Goal: Transaction & Acquisition: Purchase product/service

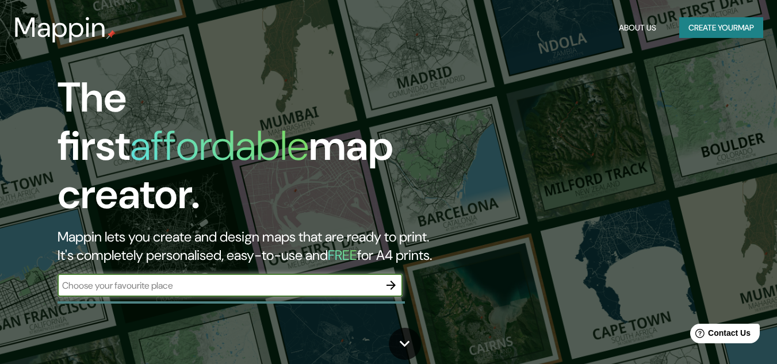
click at [265, 274] on div "​" at bounding box center [230, 285] width 345 height 23
click at [183, 279] on input "text" at bounding box center [219, 285] width 322 height 13
type input "chongoyape"
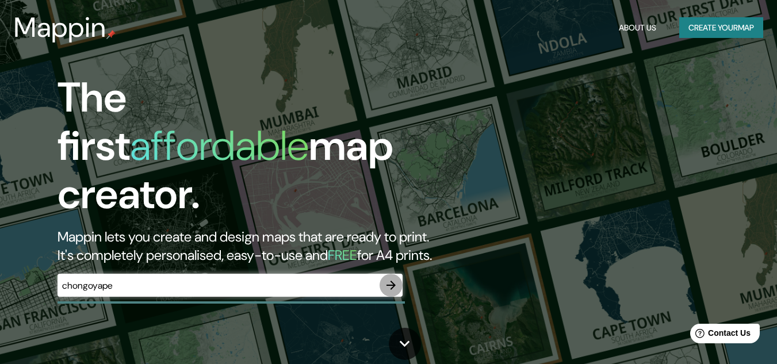
click at [390, 279] on icon "button" at bounding box center [391, 286] width 14 height 14
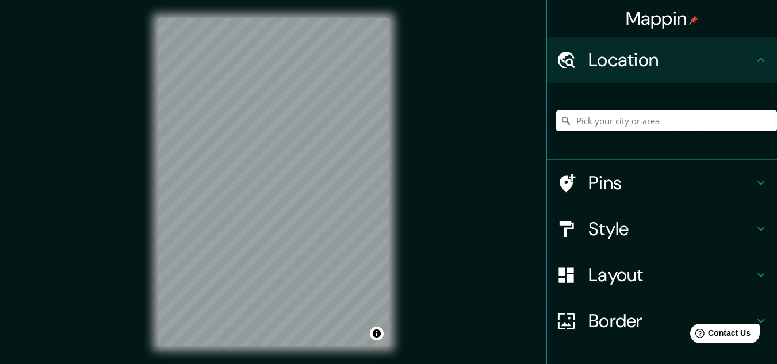
click at [612, 123] on input "Pick your city or area" at bounding box center [666, 120] width 221 height 21
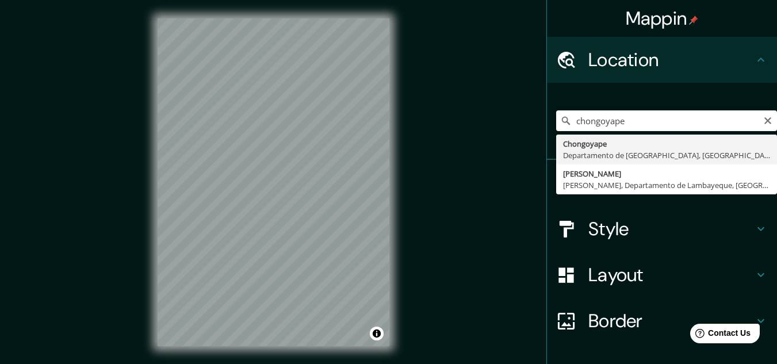
type input "Chongoyape, Departamento de Lambayeque, [GEOGRAPHIC_DATA]"
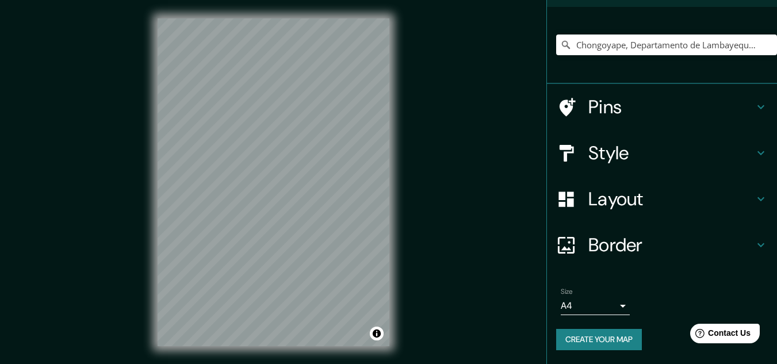
scroll to position [19, 0]
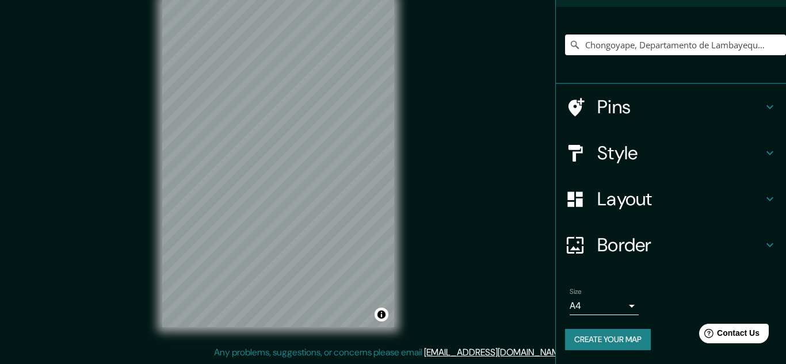
click at [609, 307] on body "Mappin Location [GEOGRAPHIC_DATA], [GEOGRAPHIC_DATA], [GEOGRAPHIC_DATA] Pins St…" at bounding box center [393, 163] width 786 height 364
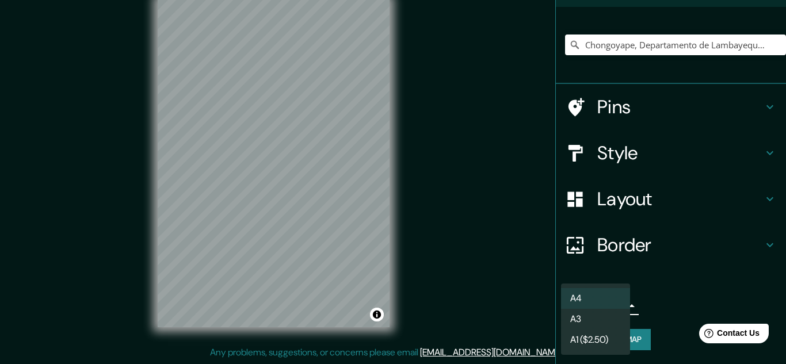
click at [650, 285] on div at bounding box center [393, 182] width 786 height 364
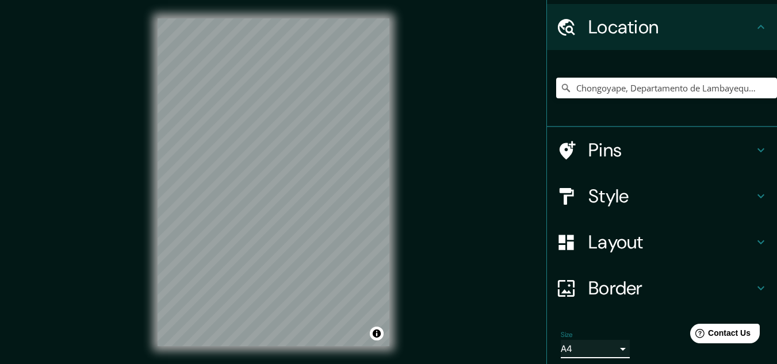
scroll to position [58, 0]
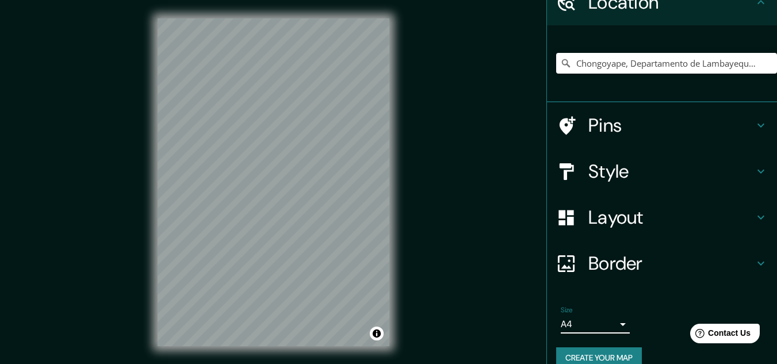
click at [746, 158] on div "Style" at bounding box center [662, 171] width 230 height 46
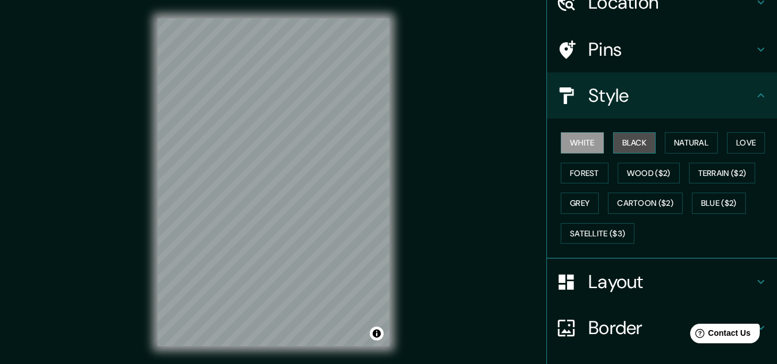
click at [630, 139] on button "Black" at bounding box center [634, 142] width 43 height 21
click at [585, 141] on button "White" at bounding box center [582, 142] width 43 height 21
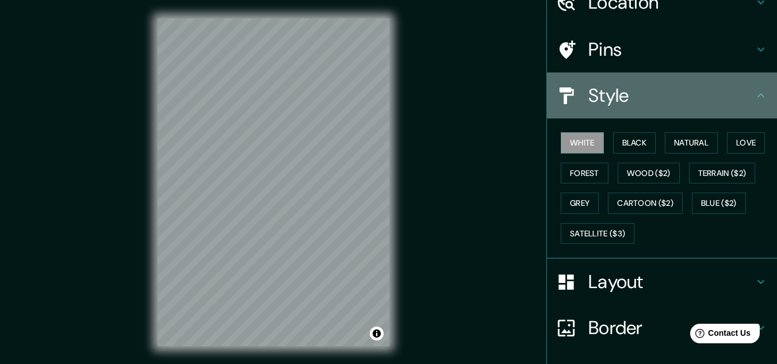
click at [653, 102] on h4 "Style" at bounding box center [672, 95] width 166 height 23
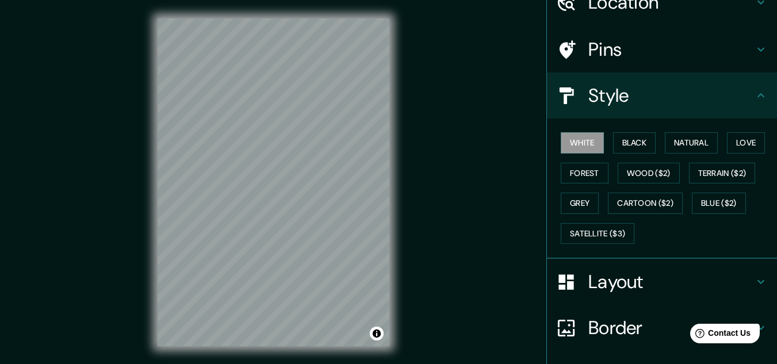
click at [627, 281] on h4 "Layout" at bounding box center [672, 281] width 166 height 23
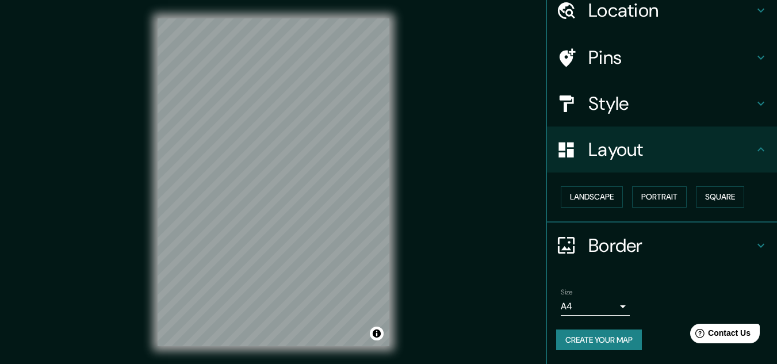
scroll to position [49, 0]
click at [659, 191] on button "Portrait" at bounding box center [659, 196] width 55 height 21
click at [616, 200] on button "Landscape" at bounding box center [592, 196] width 62 height 21
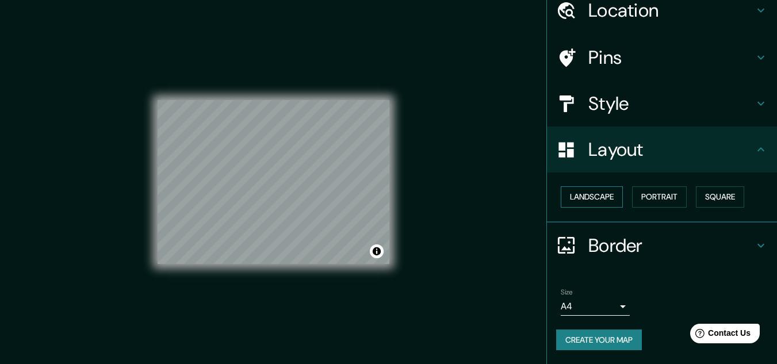
click at [606, 204] on button "Landscape" at bounding box center [592, 196] width 62 height 21
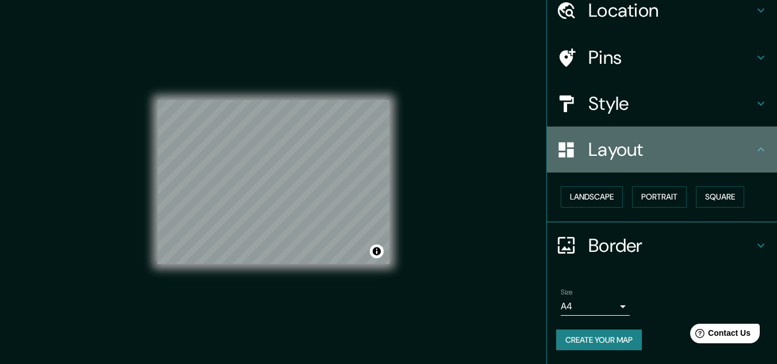
click at [697, 166] on div "Layout" at bounding box center [662, 150] width 230 height 46
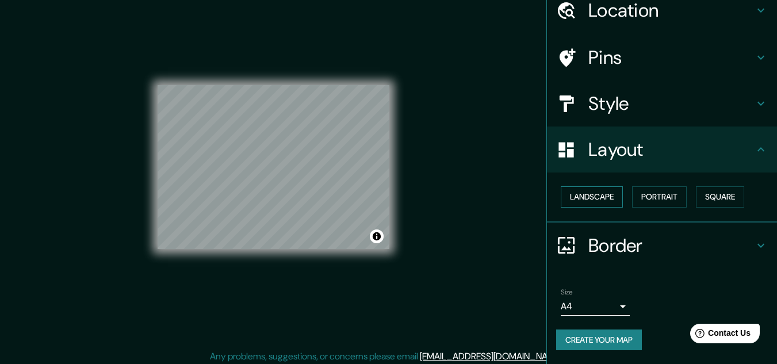
scroll to position [19, 0]
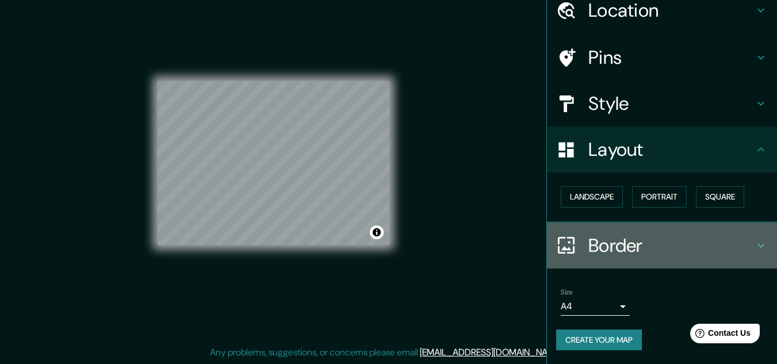
click at [628, 242] on h4 "Border" at bounding box center [672, 245] width 166 height 23
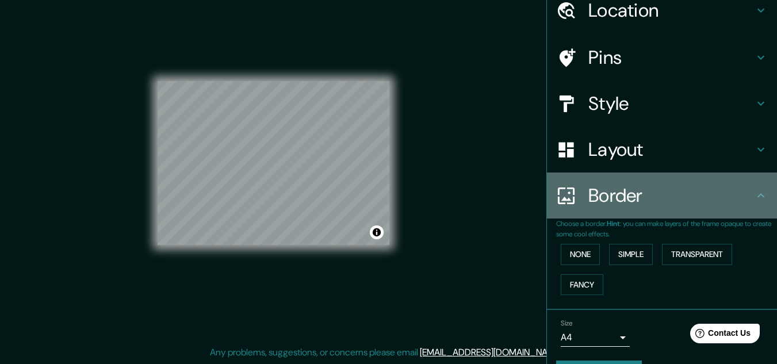
click at [648, 210] on div "Border" at bounding box center [662, 196] width 230 height 46
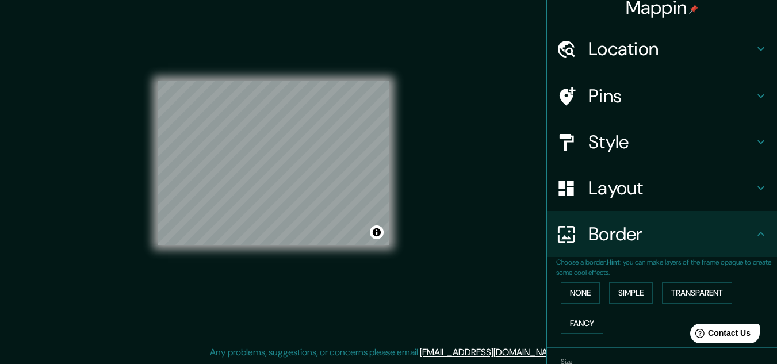
scroll to position [0, 0]
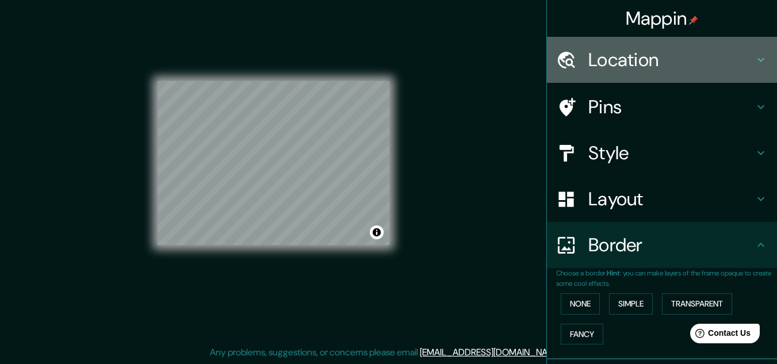
click at [672, 54] on h4 "Location" at bounding box center [672, 59] width 166 height 23
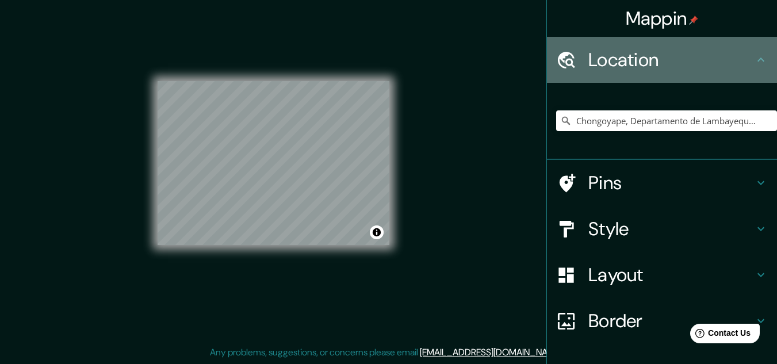
click at [672, 54] on h4 "Location" at bounding box center [672, 59] width 166 height 23
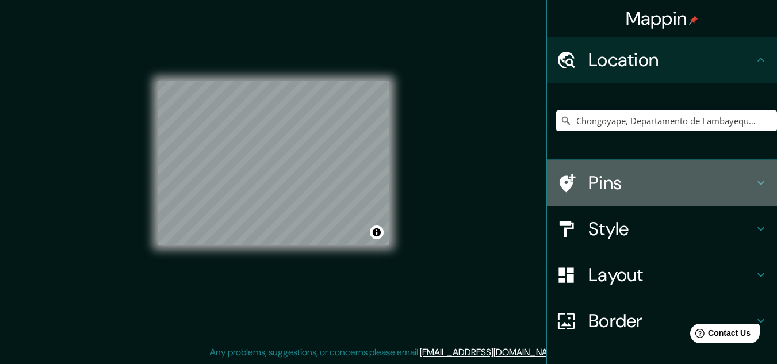
click at [657, 184] on h4 "Pins" at bounding box center [672, 182] width 166 height 23
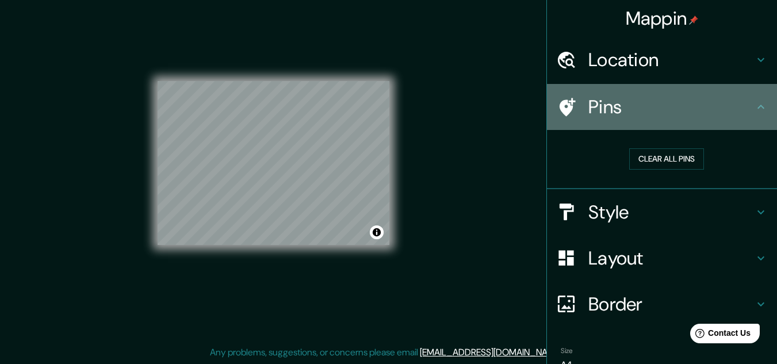
click at [754, 101] on icon at bounding box center [761, 107] width 14 height 14
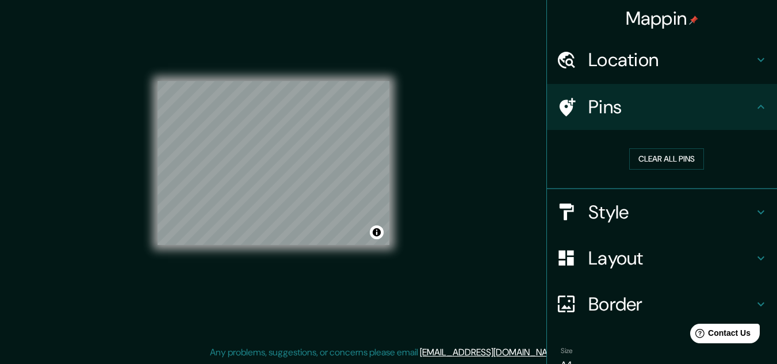
click at [756, 63] on icon at bounding box center [761, 60] width 14 height 14
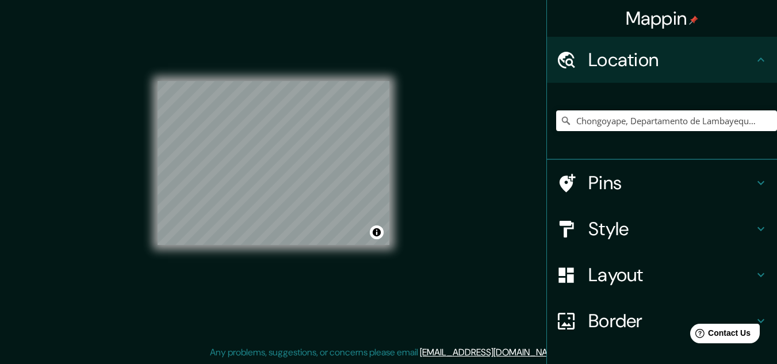
click at [667, 230] on h4 "Style" at bounding box center [672, 229] width 166 height 23
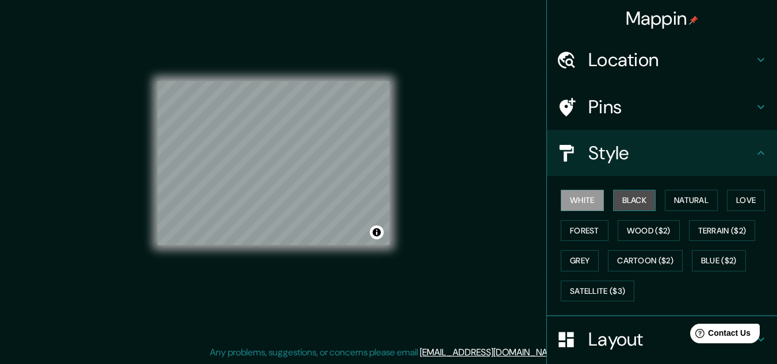
click at [632, 200] on button "Black" at bounding box center [634, 200] width 43 height 21
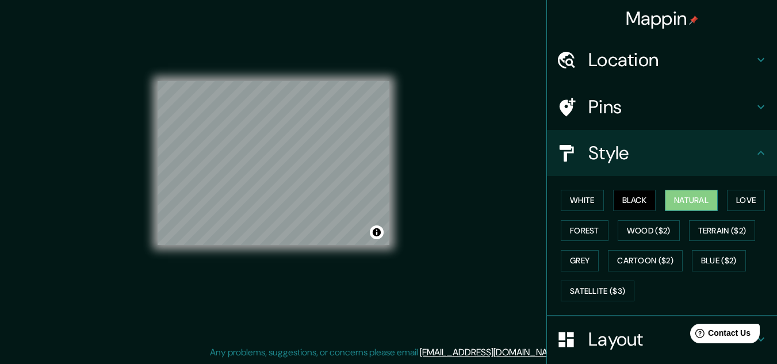
click at [683, 192] on button "Natural" at bounding box center [691, 200] width 53 height 21
click at [618, 226] on button "Wood ($2)" at bounding box center [649, 230] width 62 height 21
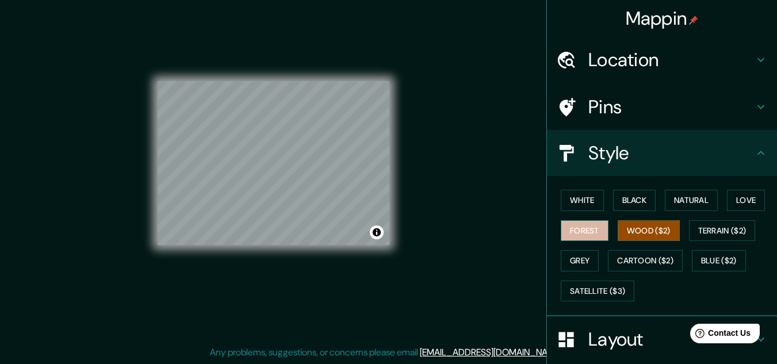
click at [585, 235] on button "Forest" at bounding box center [585, 230] width 48 height 21
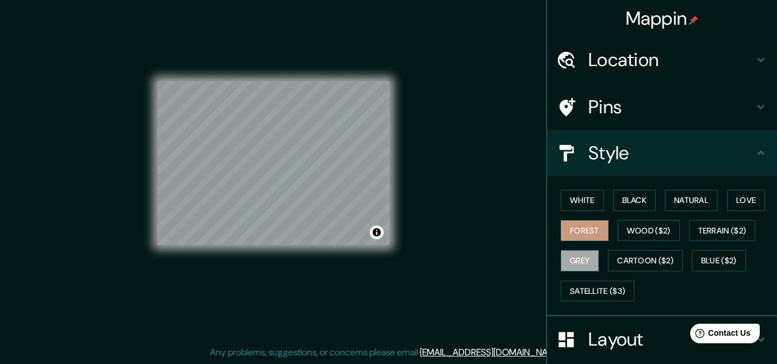
click at [579, 266] on button "Grey" at bounding box center [580, 260] width 38 height 21
click at [650, 254] on button "Cartoon ($2)" at bounding box center [645, 260] width 75 height 21
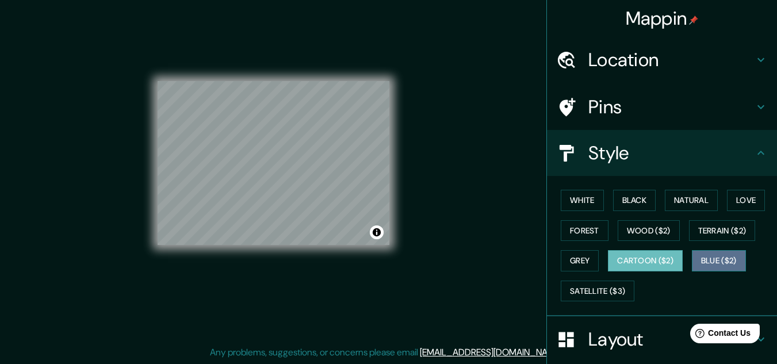
click at [718, 262] on button "Blue ($2)" at bounding box center [719, 260] width 54 height 21
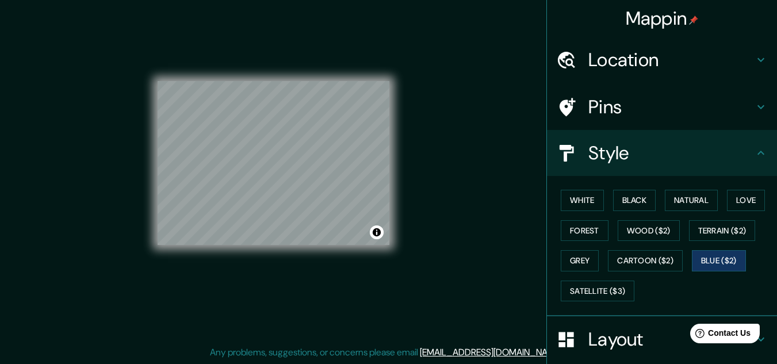
click at [644, 169] on div "Style" at bounding box center [662, 153] width 230 height 46
click at [754, 158] on icon at bounding box center [761, 153] width 14 height 14
click at [642, 330] on h4 "Layout" at bounding box center [672, 339] width 166 height 23
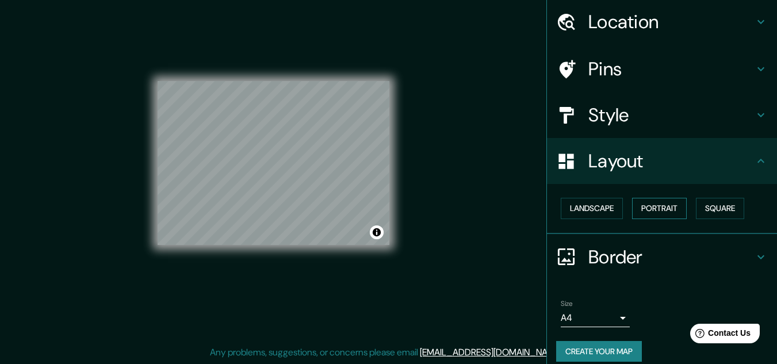
scroll to position [49, 0]
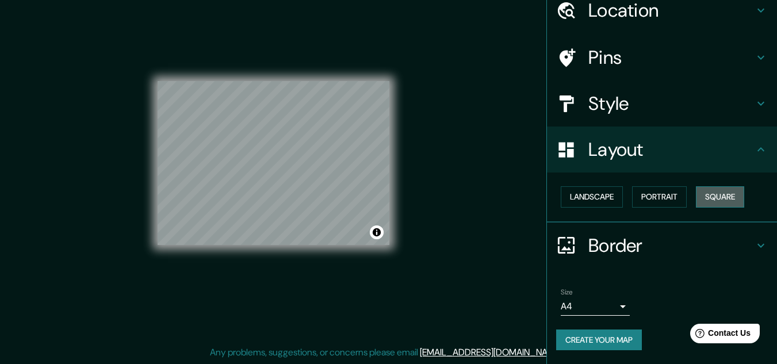
click at [718, 193] on button "Square" at bounding box center [720, 196] width 48 height 21
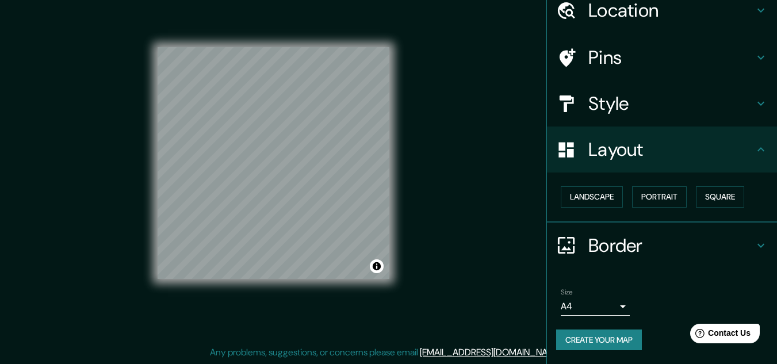
click at [476, 169] on div "Mappin Location [GEOGRAPHIC_DATA], [GEOGRAPHIC_DATA], [GEOGRAPHIC_DATA] Pins St…" at bounding box center [388, 172] width 777 height 383
click at [619, 120] on div "Style" at bounding box center [662, 104] width 230 height 46
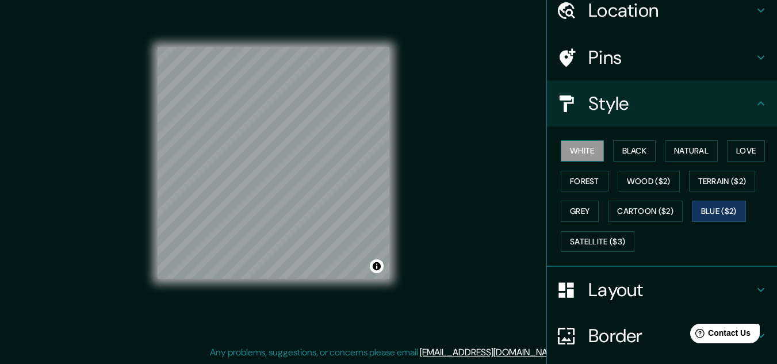
click at [590, 157] on button "White" at bounding box center [582, 150] width 43 height 21
click at [615, 143] on button "Black" at bounding box center [634, 150] width 43 height 21
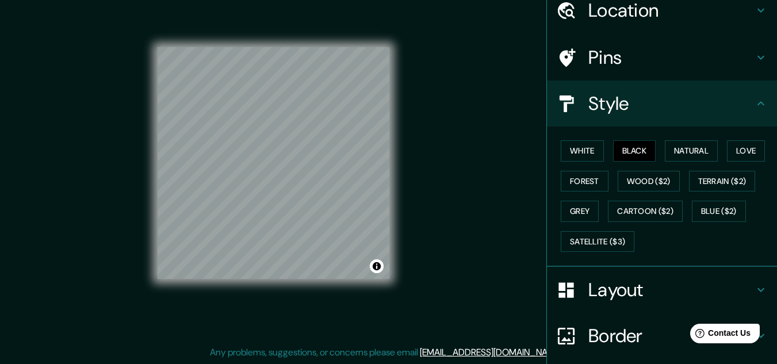
click at [403, 212] on div "© Mapbox © OpenStreetMap Improve this map" at bounding box center [273, 163] width 269 height 365
